Goal: Task Accomplishment & Management: Use online tool/utility

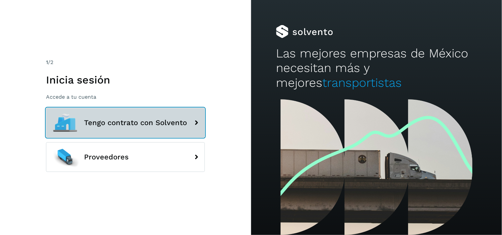
click at [139, 133] on button "Tengo contrato con Solvento" at bounding box center [125, 123] width 159 height 30
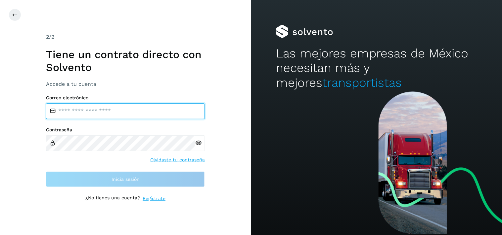
type input "**********"
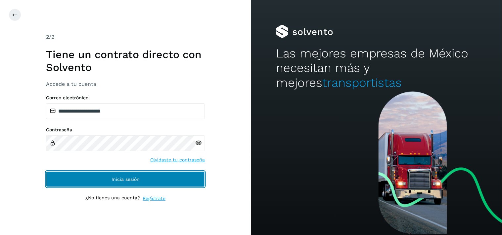
click at [126, 177] on span "Inicia sesión" at bounding box center [125, 179] width 28 height 5
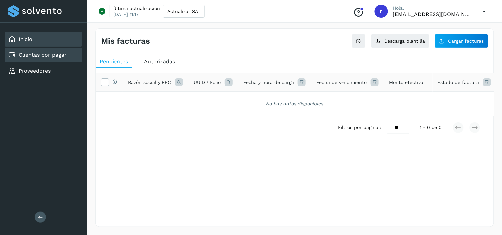
click at [30, 38] on link "Inicio" at bounding box center [26, 39] width 14 height 6
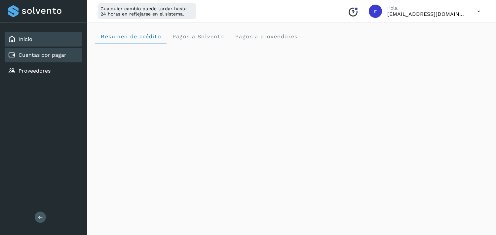
click at [40, 54] on link "Cuentas por pagar" at bounding box center [43, 55] width 48 height 6
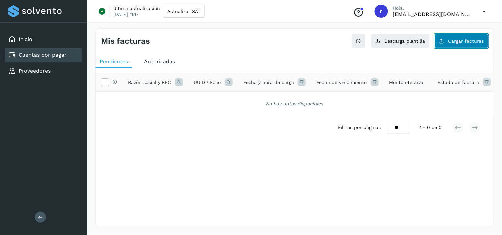
click at [446, 41] on button "Cargar facturas" at bounding box center [461, 41] width 54 height 14
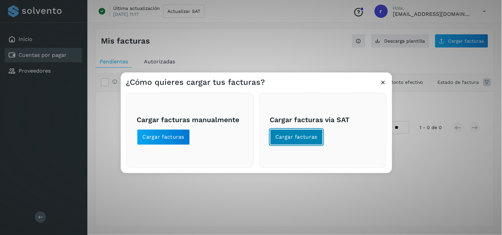
click at [293, 138] on span "Cargar facturas" at bounding box center [296, 137] width 42 height 7
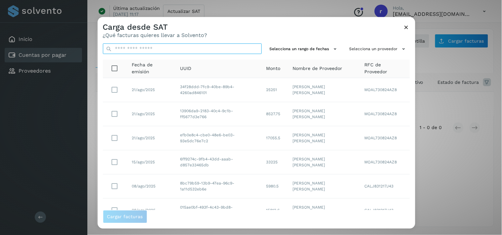
click at [126, 50] on input "text" at bounding box center [182, 49] width 159 height 11
click at [232, 47] on input "text" at bounding box center [182, 49] width 159 height 11
paste input "**********"
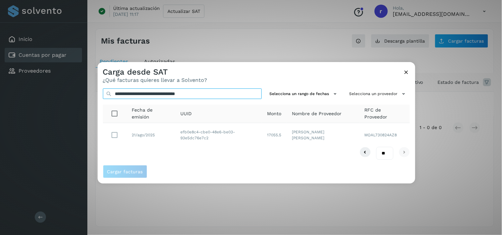
type input "**********"
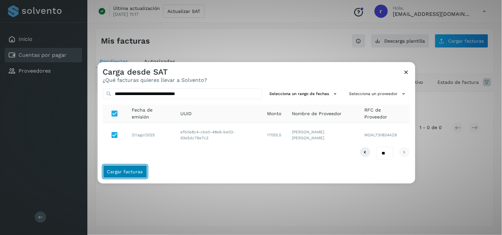
click at [111, 173] on span "Cargar facturas" at bounding box center [125, 172] width 36 height 5
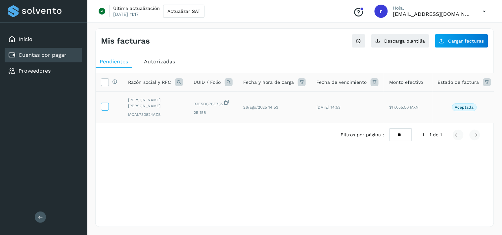
click at [106, 108] on icon at bounding box center [104, 106] width 7 height 7
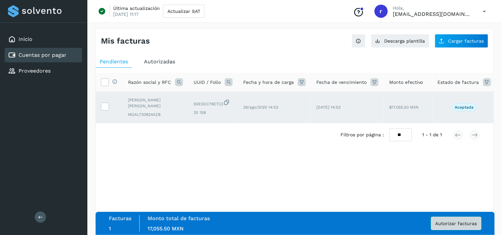
click at [438, 222] on span "Autorizar facturas" at bounding box center [456, 224] width 42 height 5
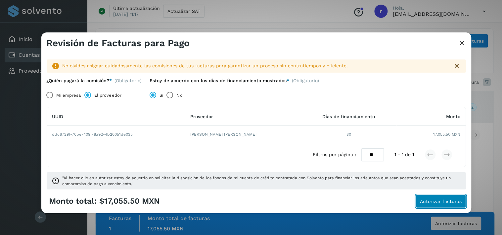
click at [445, 206] on button "Autorizar facturas" at bounding box center [441, 201] width 50 height 13
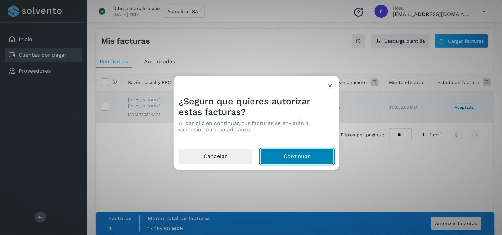
click at [310, 159] on button "Continuar" at bounding box center [296, 157] width 73 height 16
